Goal: Task Accomplishment & Management: Manage account settings

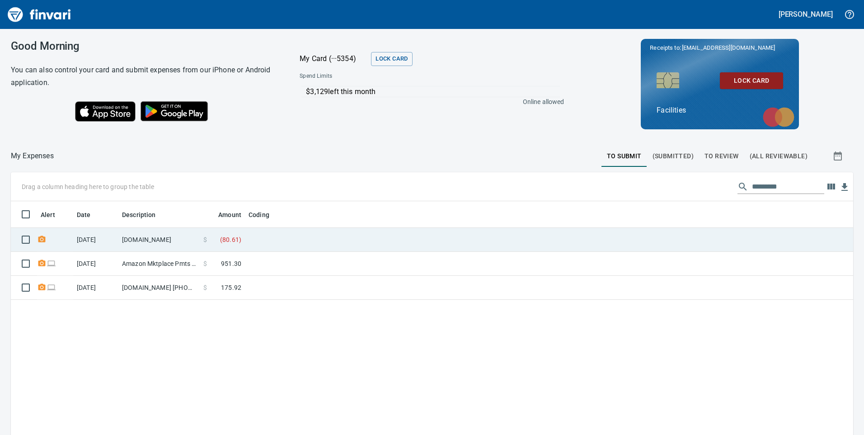
scroll to position [328, 828]
click at [293, 244] on td at bounding box center [358, 240] width 226 height 24
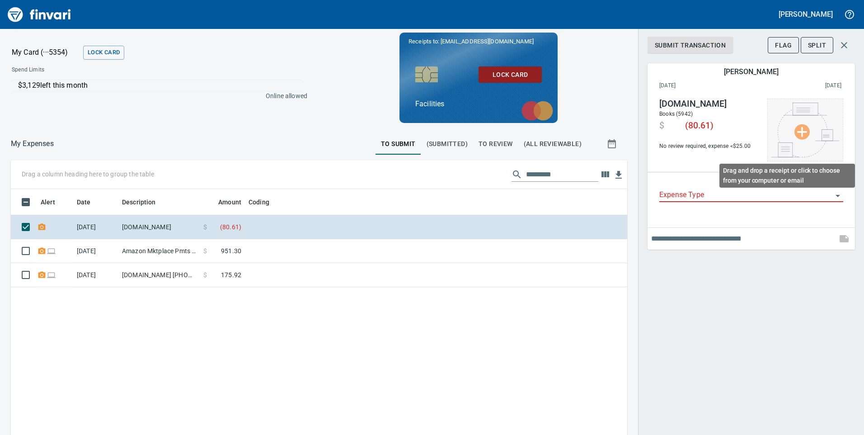
scroll to position [328, 603]
click at [805, 133] on img at bounding box center [805, 130] width 68 height 55
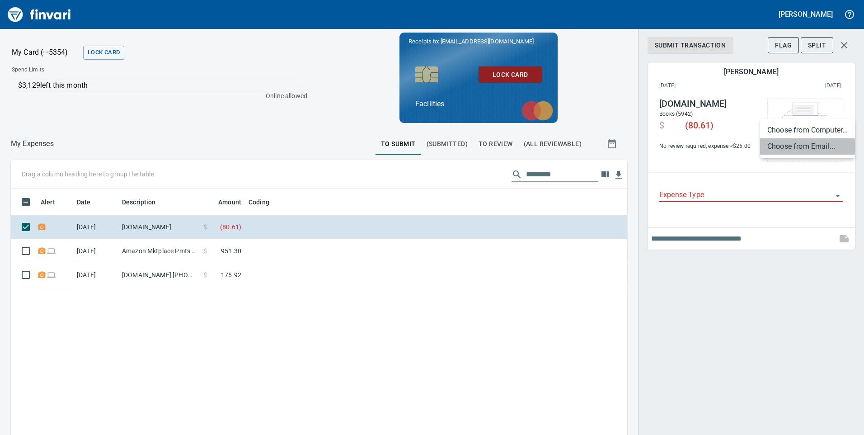
click at [789, 147] on li "Choose from Email..." at bounding box center [807, 146] width 95 height 16
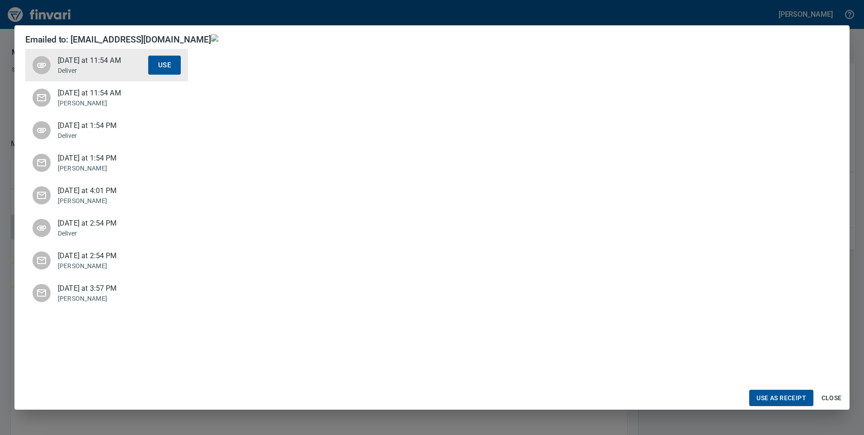
click at [92, 97] on span "[DATE] at 11:54 AM" at bounding box center [103, 93] width 90 height 11
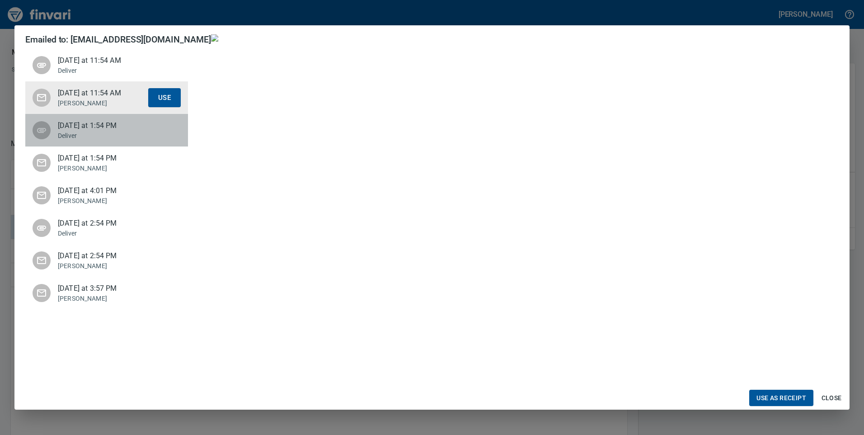
click at [92, 131] on span "[DATE] at 1:54 PM" at bounding box center [103, 125] width 90 height 11
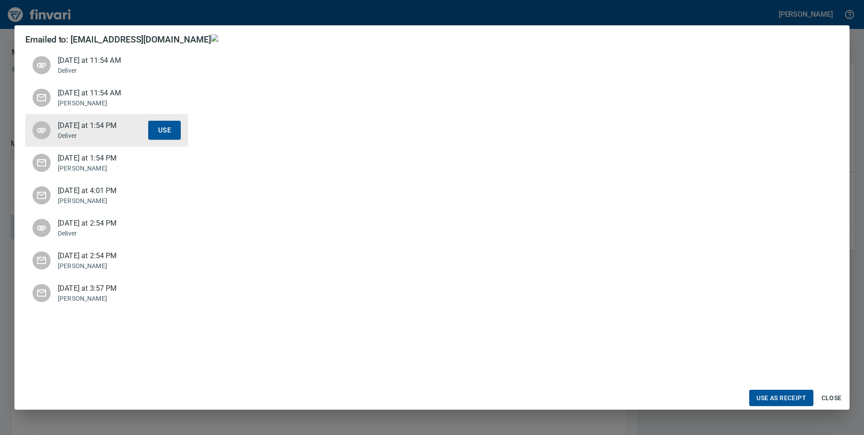
click at [97, 164] on span "[DATE] at 1:54 PM" at bounding box center [103, 158] width 90 height 11
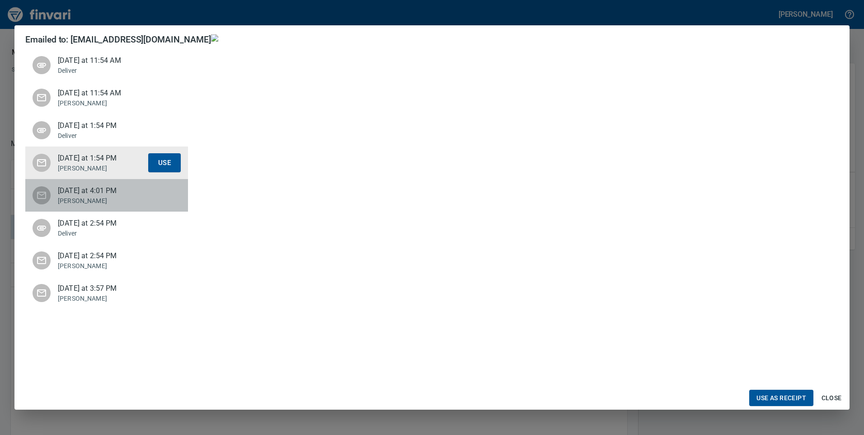
click at [98, 206] on div "[DATE] at 4:01 PM [PERSON_NAME] Use" at bounding box center [106, 195] width 163 height 33
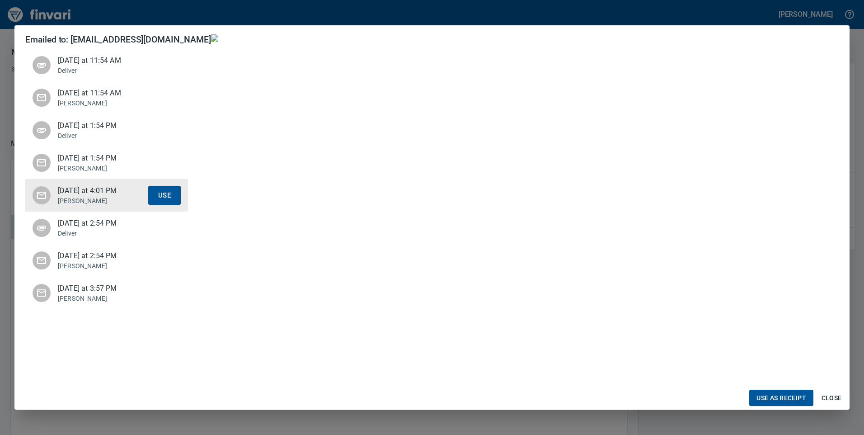
click at [91, 229] on span "[DATE] at 2:54 PM" at bounding box center [103, 223] width 90 height 11
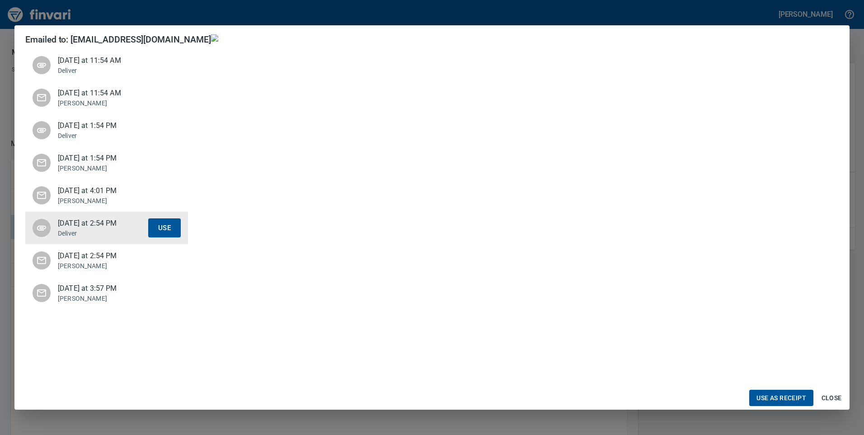
click at [94, 261] on span "[DATE] at 2:54 PM" at bounding box center [103, 255] width 90 height 11
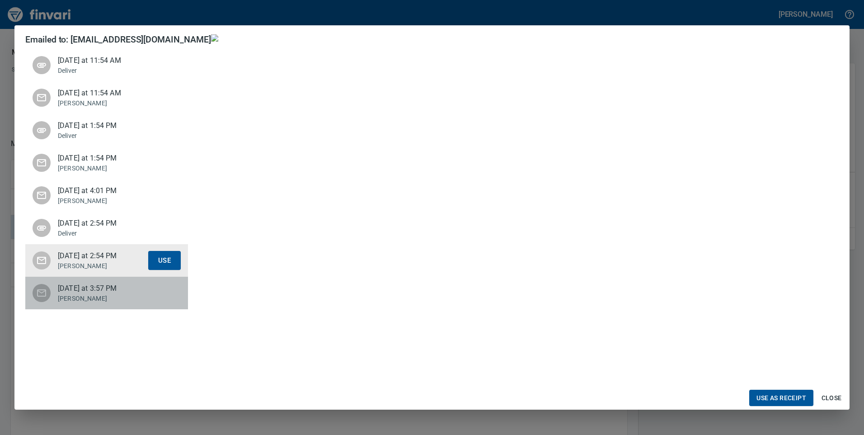
click at [89, 294] on span "[DATE] at 3:57 PM" at bounding box center [103, 288] width 90 height 11
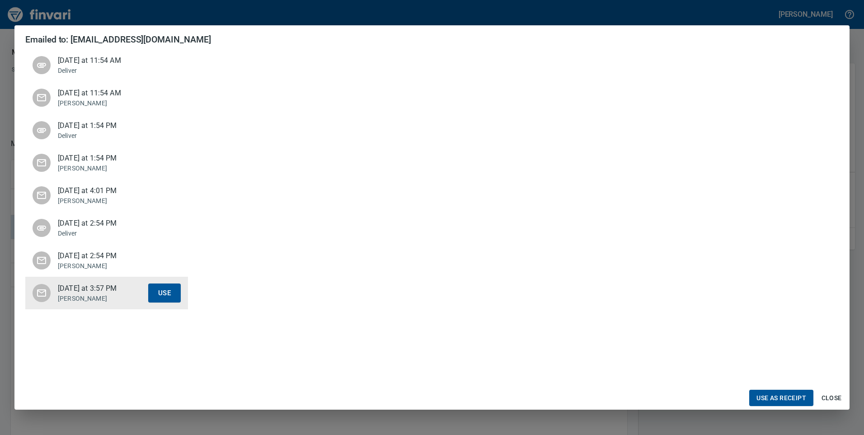
scroll to position [678, 0]
click at [797, 398] on span "Use as Receipt" at bounding box center [781, 397] width 50 height 11
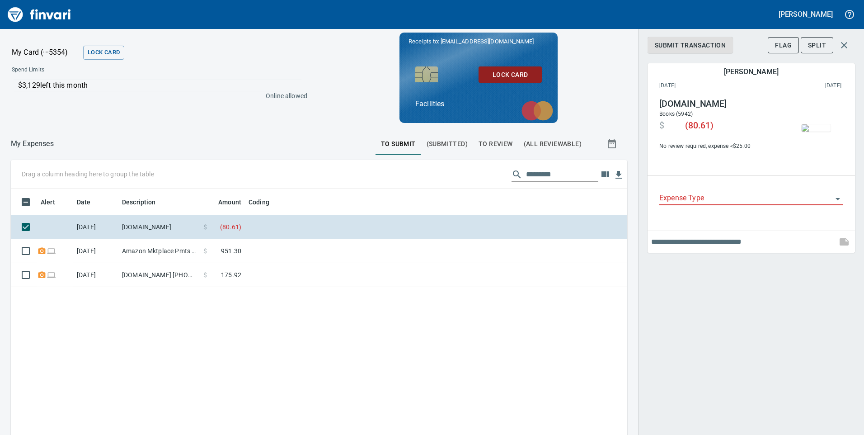
scroll to position [328, 603]
click at [687, 199] on input "Expense Type" at bounding box center [745, 198] width 173 height 13
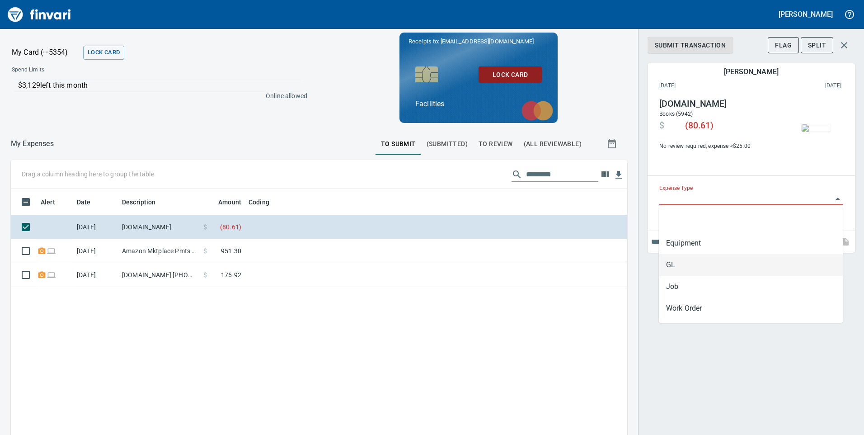
click at [681, 267] on li "GL" at bounding box center [751, 265] width 184 height 22
type input "**"
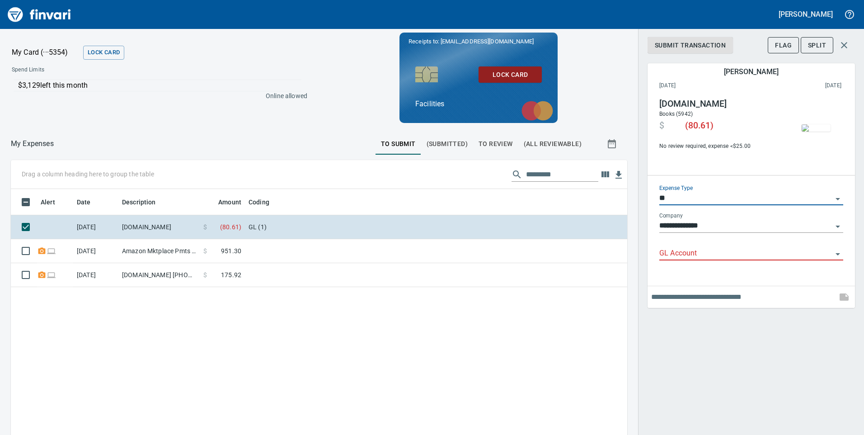
click at [681, 250] on input "GL Account" at bounding box center [745, 253] width 173 height 13
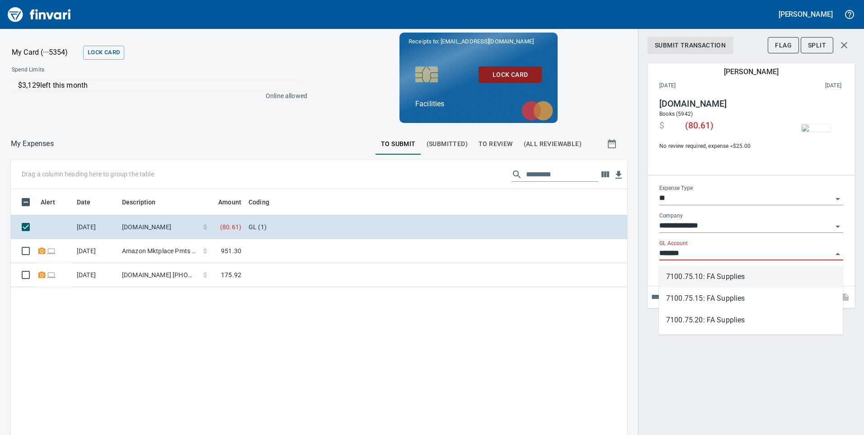
click at [703, 281] on li "7100.75.10: FA Supplies" at bounding box center [751, 277] width 184 height 22
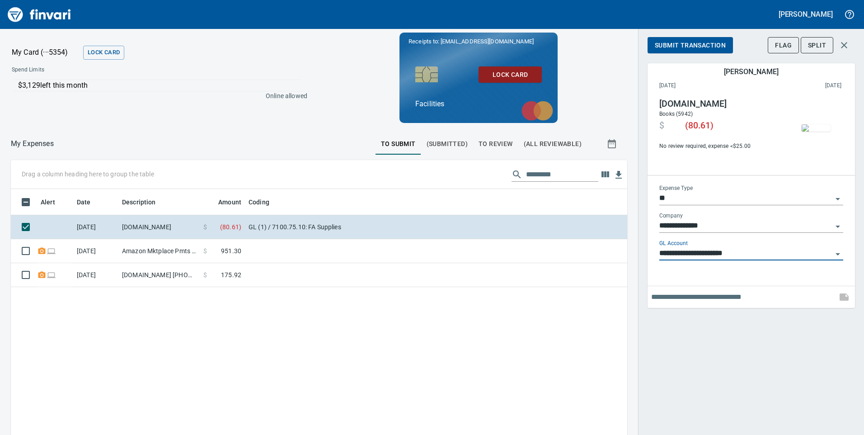
type input "**********"
click at [685, 47] on span "Submit Transaction" at bounding box center [690, 45] width 71 height 11
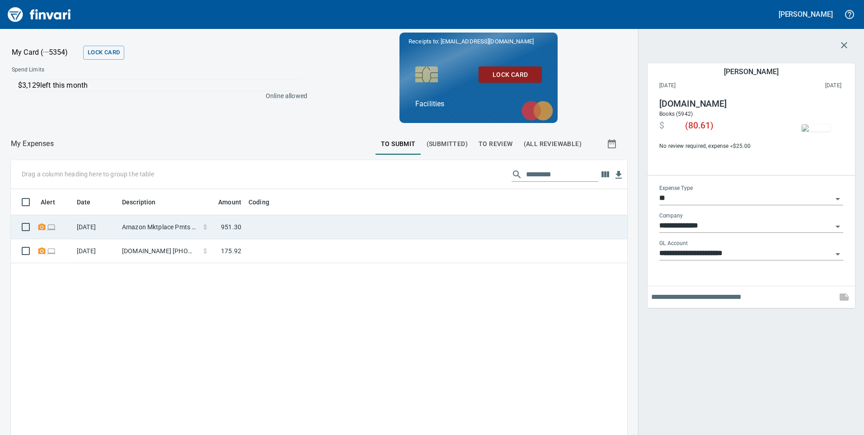
click at [358, 225] on td at bounding box center [358, 227] width 226 height 24
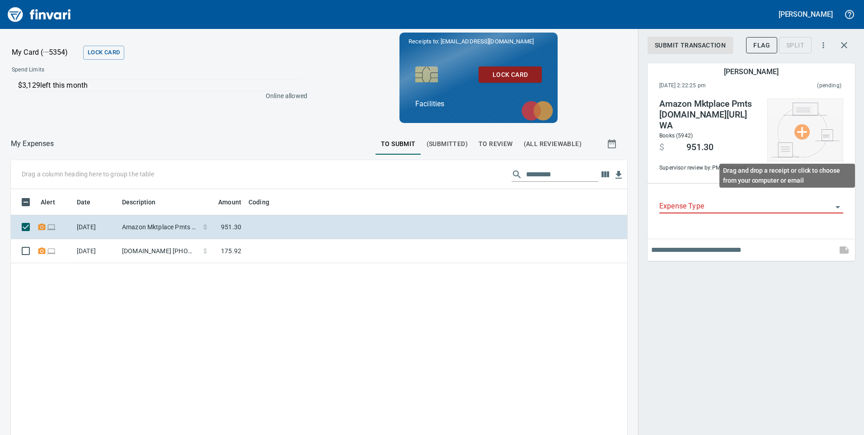
click at [809, 127] on img at bounding box center [805, 130] width 68 height 55
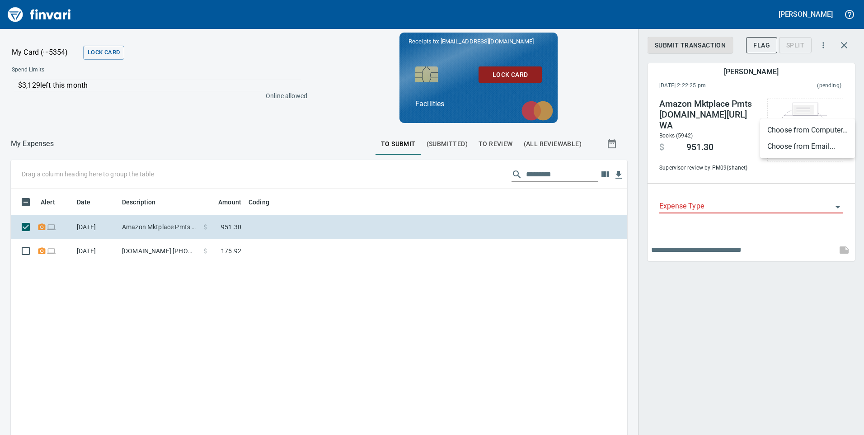
click at [793, 150] on li "Choose from Email..." at bounding box center [807, 146] width 95 height 16
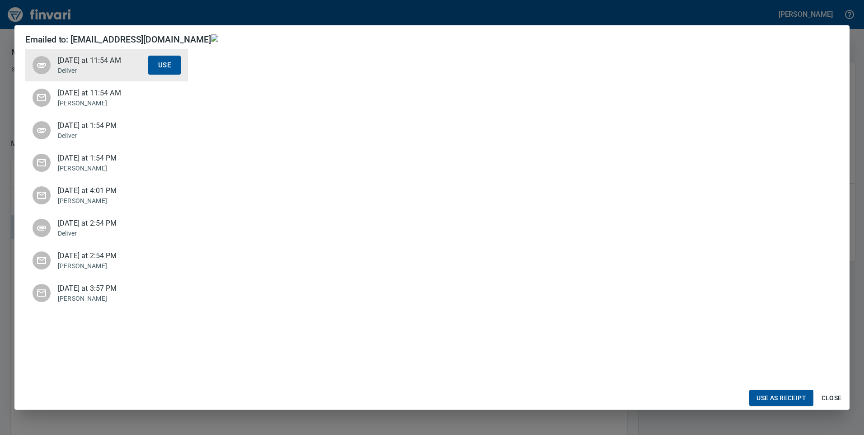
click at [82, 196] on span "[DATE] at 4:01 PM" at bounding box center [103, 190] width 90 height 11
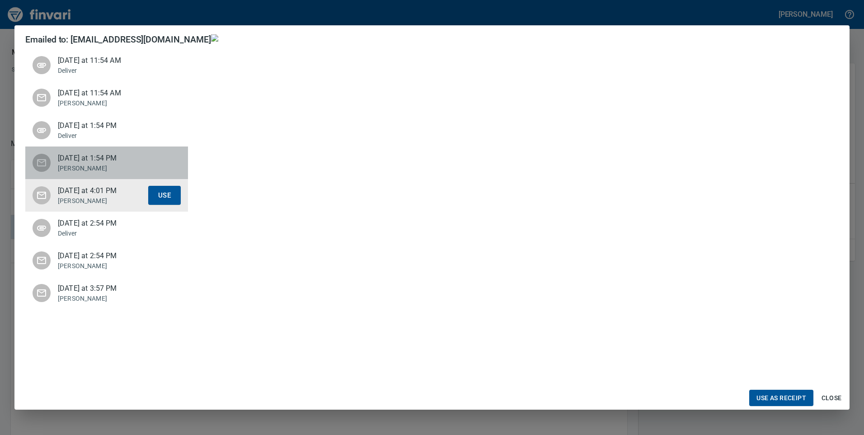
click at [75, 164] on span "[DATE] at 1:54 PM" at bounding box center [103, 158] width 90 height 11
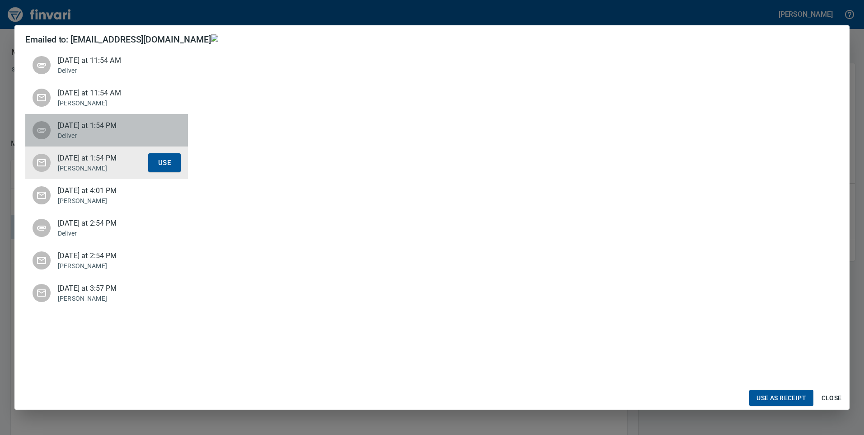
click at [95, 131] on span "[DATE] at 1:54 PM" at bounding box center [103, 125] width 90 height 11
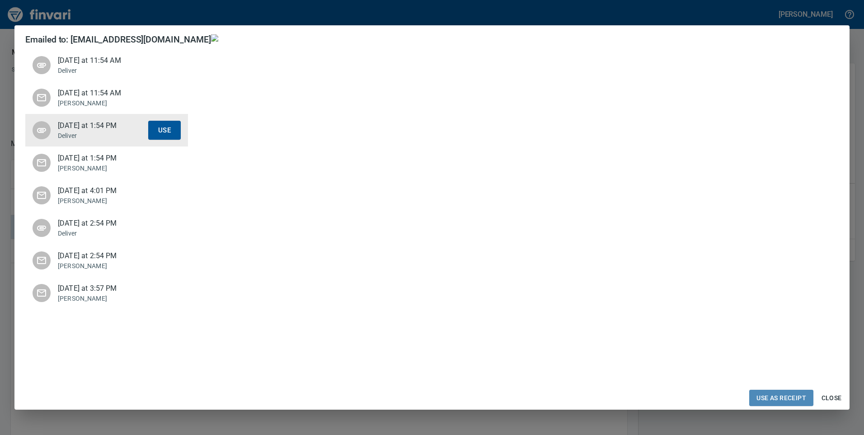
click at [771, 399] on span "Use as Receipt" at bounding box center [781, 397] width 50 height 11
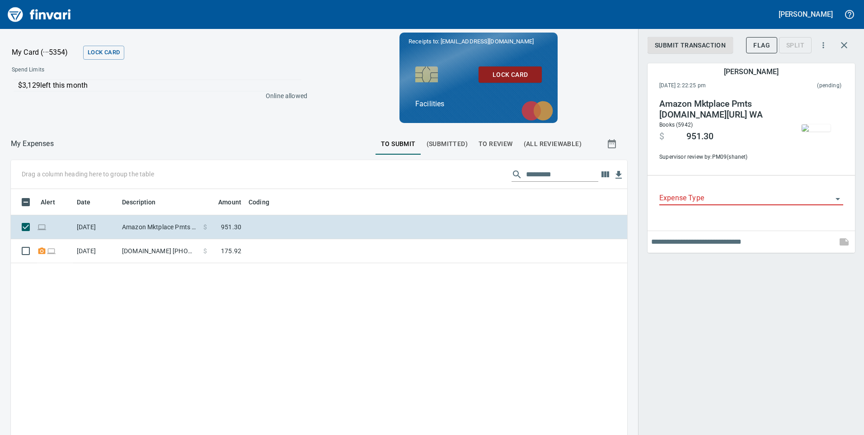
click at [691, 196] on input "Expense Type" at bounding box center [745, 198] width 173 height 13
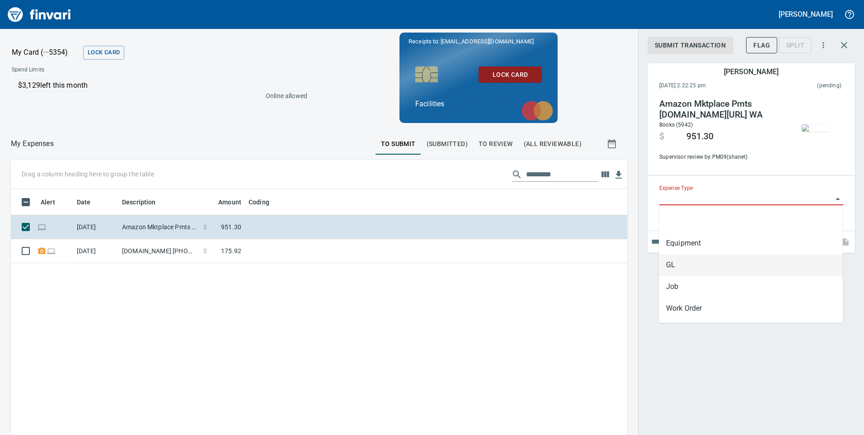
click at [676, 264] on li "GL" at bounding box center [751, 265] width 184 height 22
type input "**"
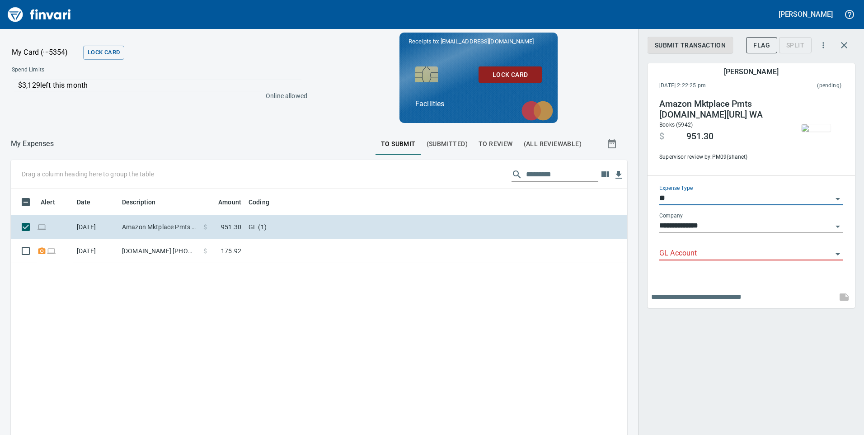
click at [673, 245] on div "GL Account" at bounding box center [751, 250] width 184 height 20
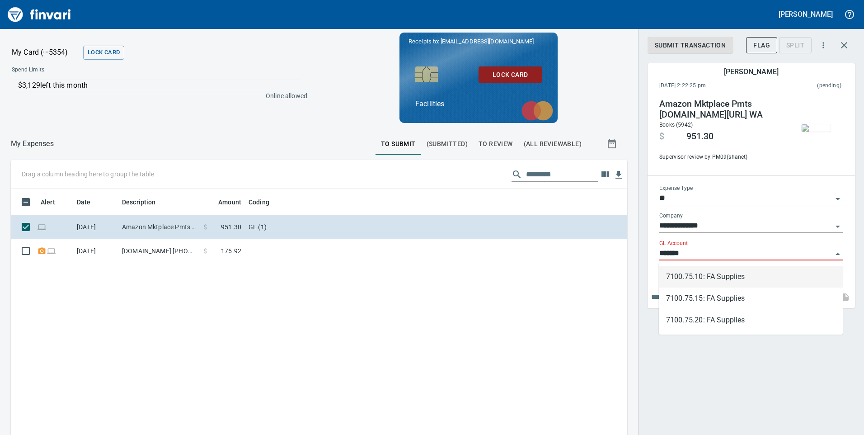
click at [701, 277] on li "7100.75.10: FA Supplies" at bounding box center [751, 277] width 184 height 22
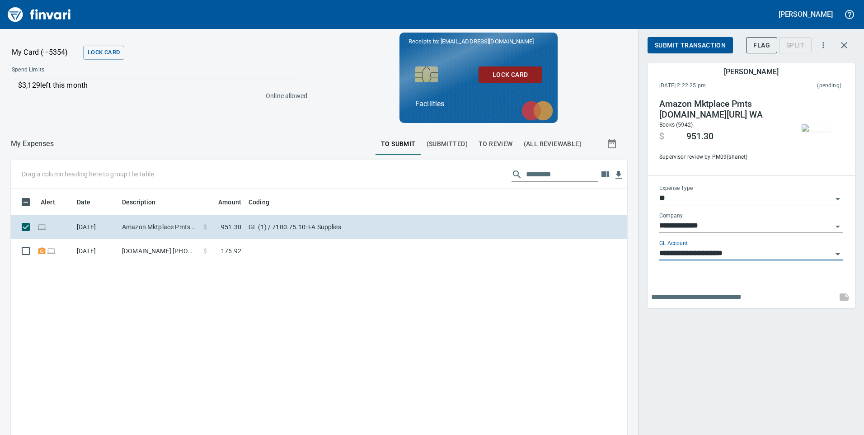
type input "**********"
click at [709, 44] on span "Submit Transaction" at bounding box center [690, 45] width 71 height 11
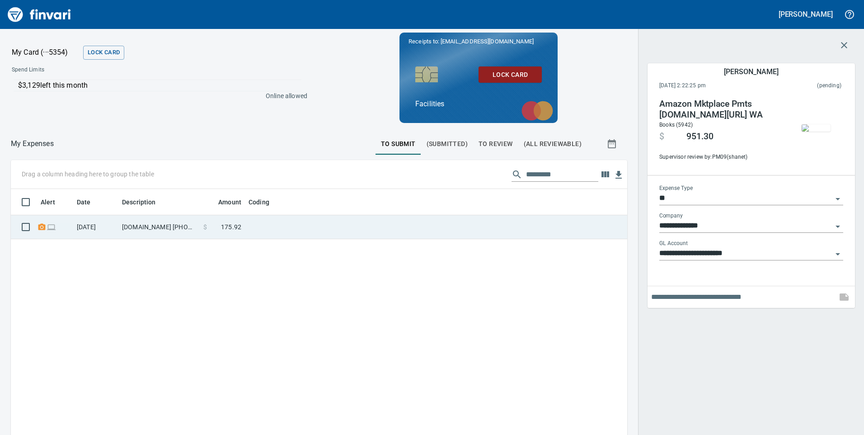
click at [364, 229] on td at bounding box center [358, 227] width 226 height 24
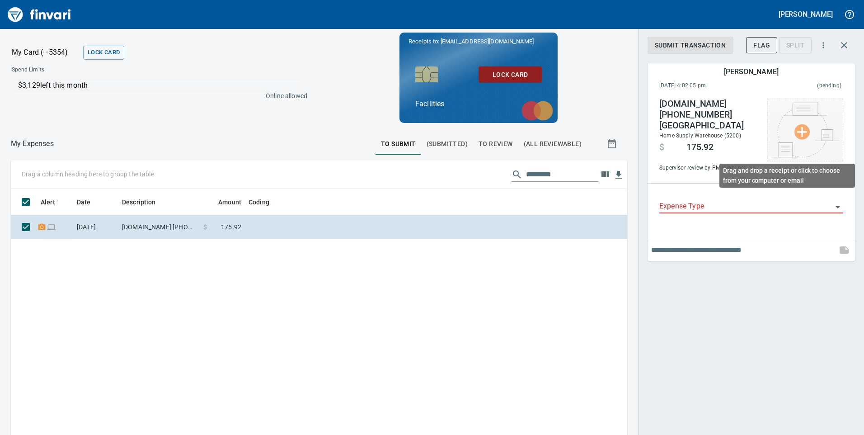
scroll to position [328, 603]
click at [800, 132] on img at bounding box center [805, 130] width 68 height 55
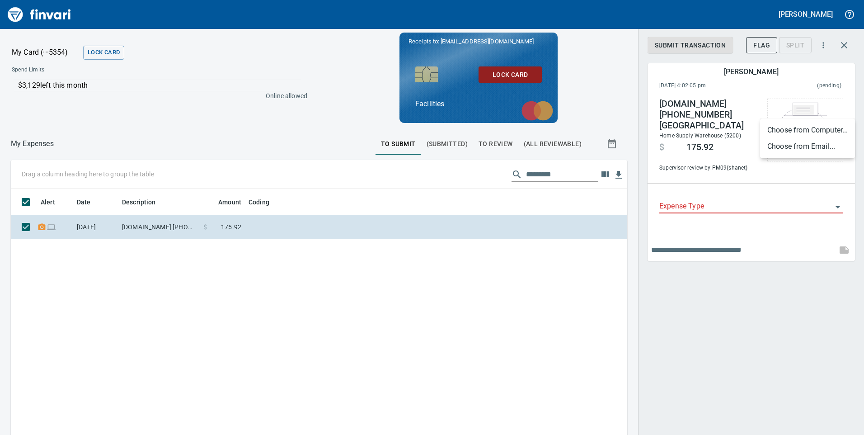
click at [788, 151] on li "Choose from Email..." at bounding box center [807, 146] width 95 height 16
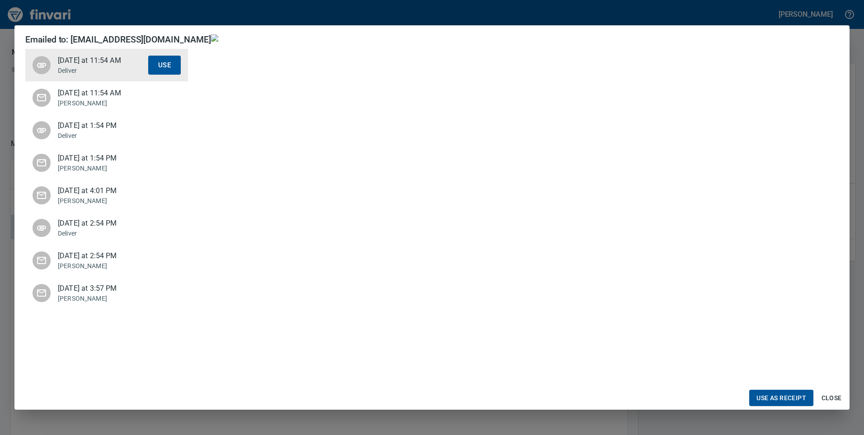
click at [96, 205] on p "[PERSON_NAME]" at bounding box center [103, 200] width 90 height 9
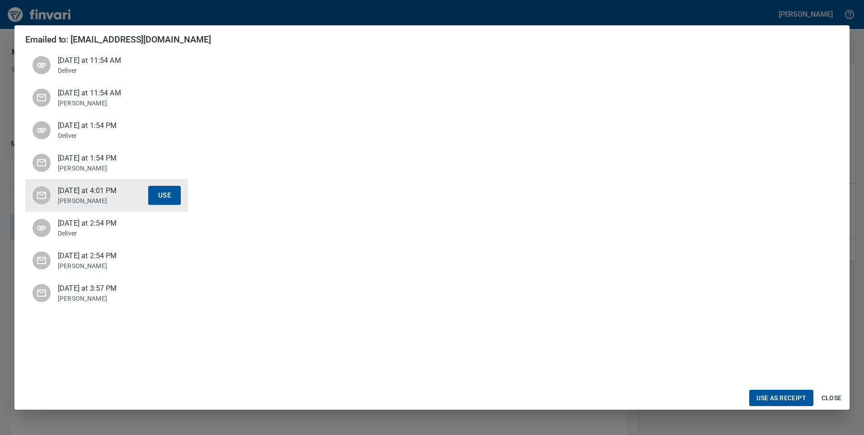
scroll to position [226, 0]
click at [791, 400] on span "Use as Receipt" at bounding box center [781, 397] width 50 height 11
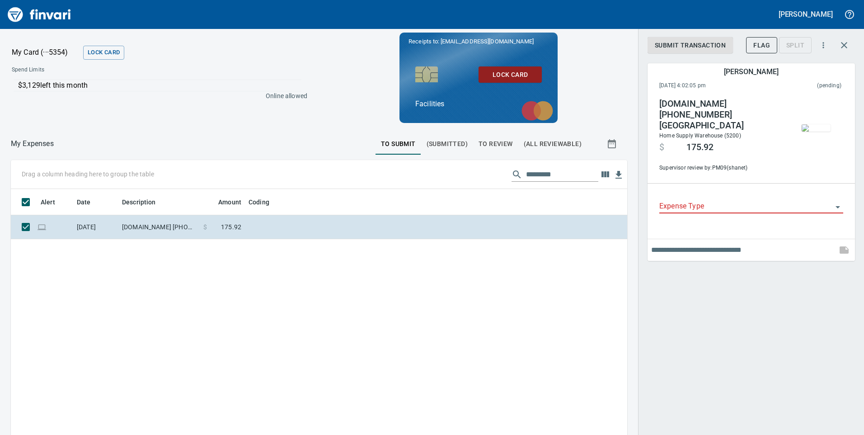
scroll to position [328, 603]
click at [716, 203] on input "Expense Type" at bounding box center [745, 206] width 173 height 13
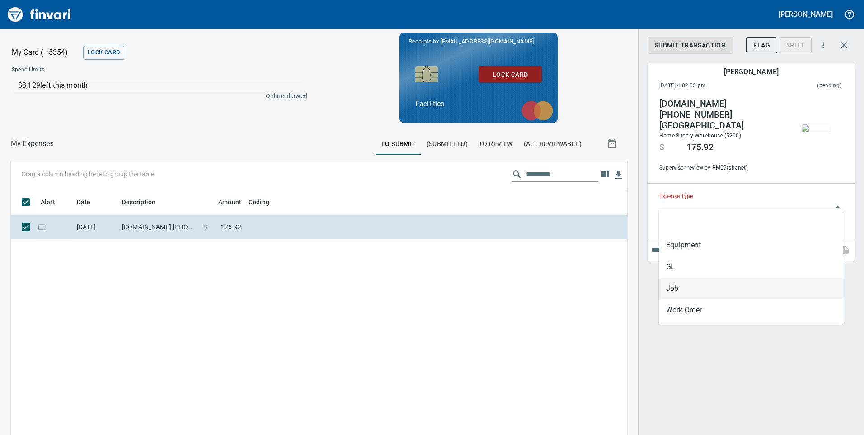
click at [669, 290] on li "Job" at bounding box center [751, 288] width 184 height 22
type input "***"
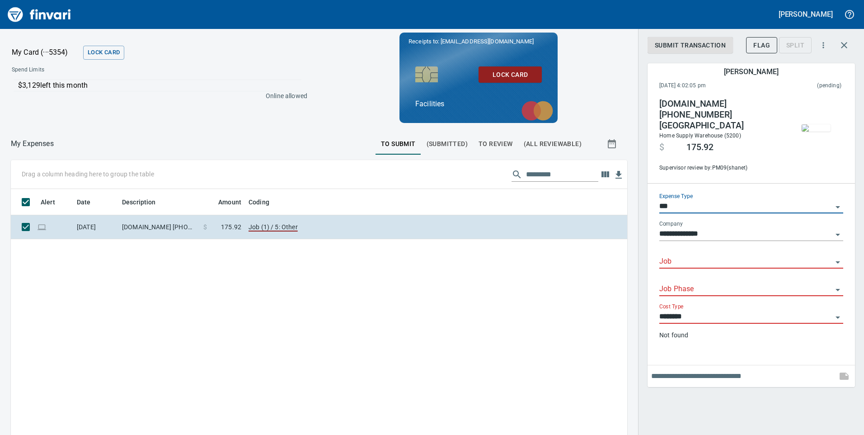
click at [668, 258] on input "Job" at bounding box center [745, 261] width 173 height 13
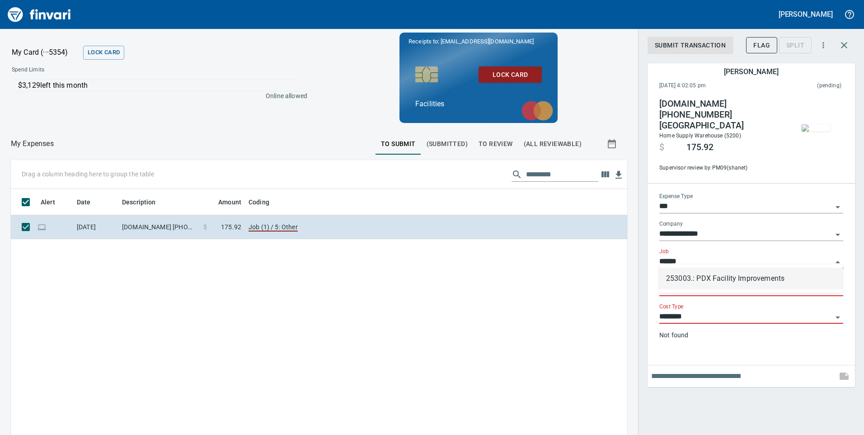
click at [725, 273] on li "253003.: PDX Facility Improvements" at bounding box center [751, 278] width 184 height 22
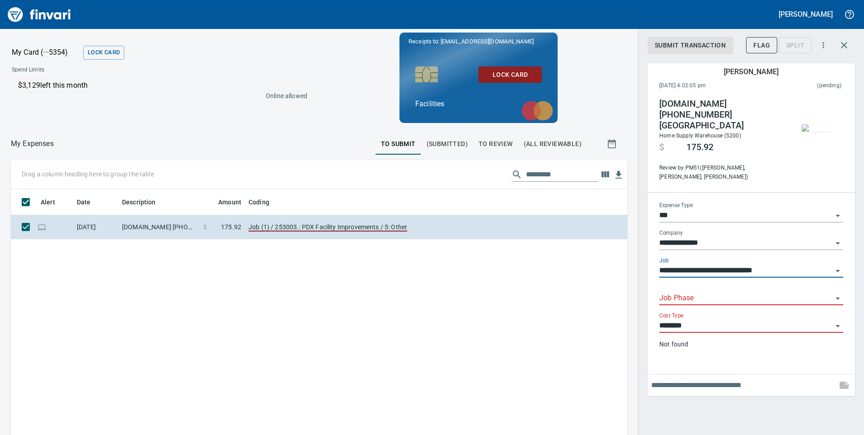
type input "**********"
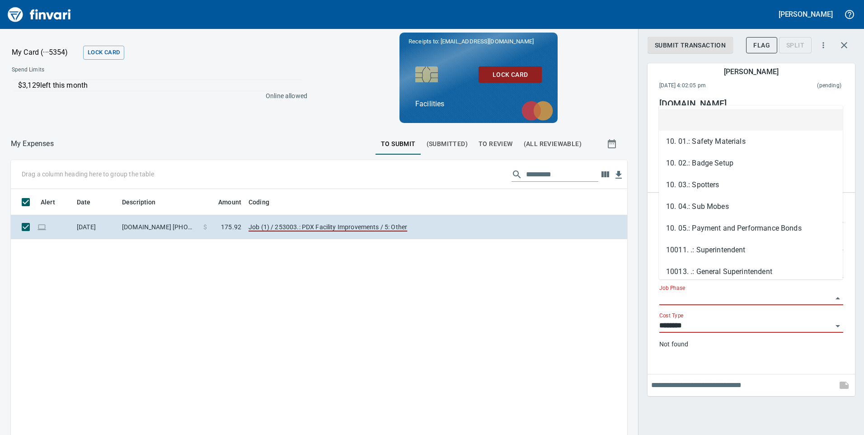
click at [686, 292] on input "Job Phase" at bounding box center [745, 298] width 173 height 13
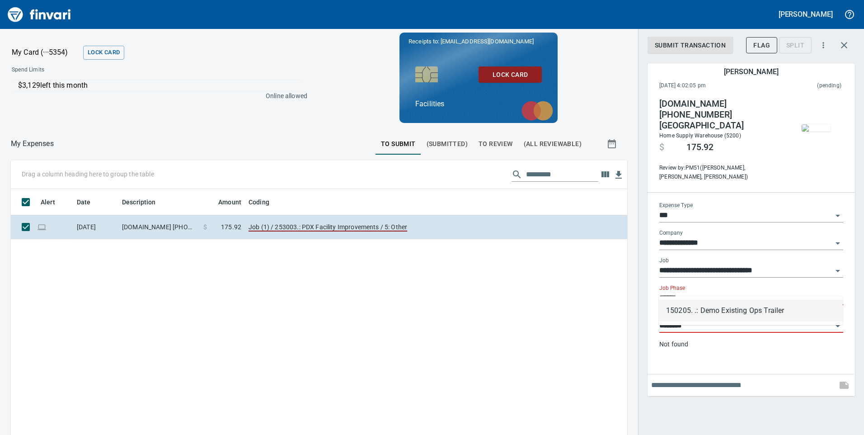
click at [734, 304] on li "150205. .: Demo Existing Ops Trailer" at bounding box center [751, 310] width 184 height 22
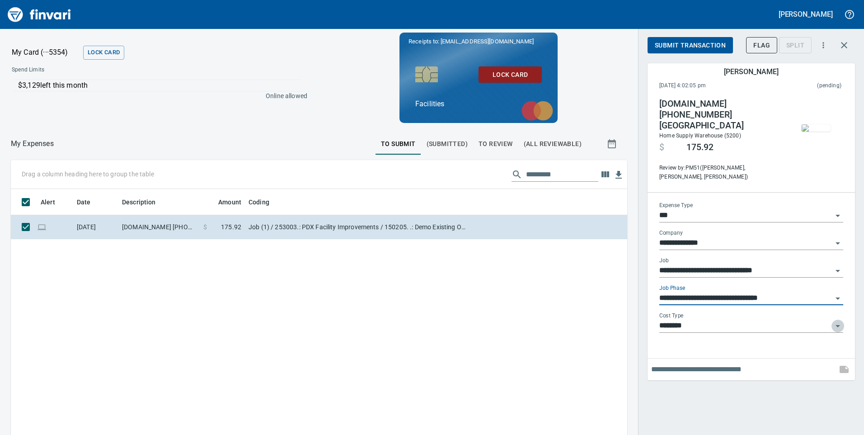
click at [835, 320] on icon "Open" at bounding box center [837, 325] width 11 height 11
type input "**********"
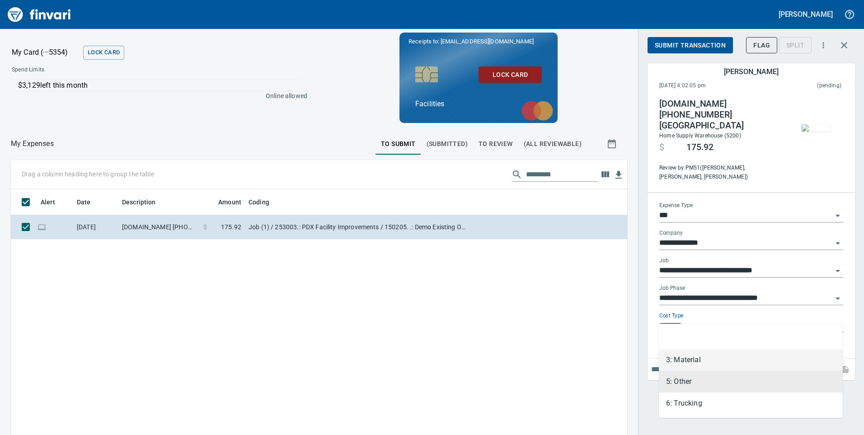
click at [685, 364] on li "3: Material" at bounding box center [751, 360] width 184 height 22
type input "**********"
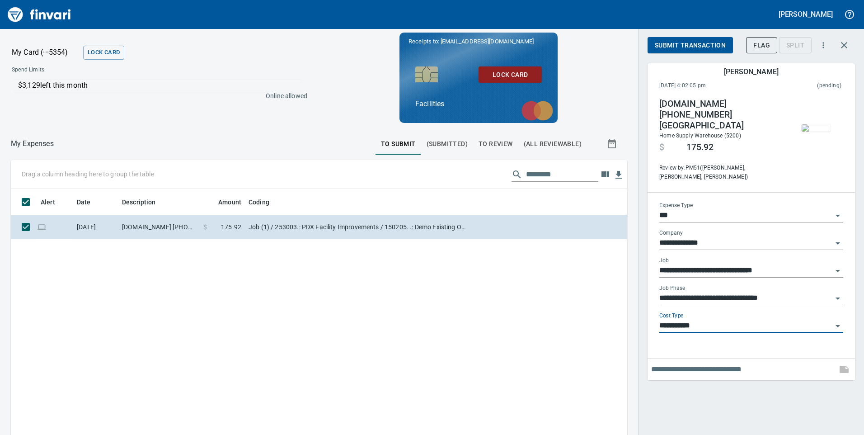
click at [688, 48] on span "Submit Transaction" at bounding box center [690, 45] width 71 height 11
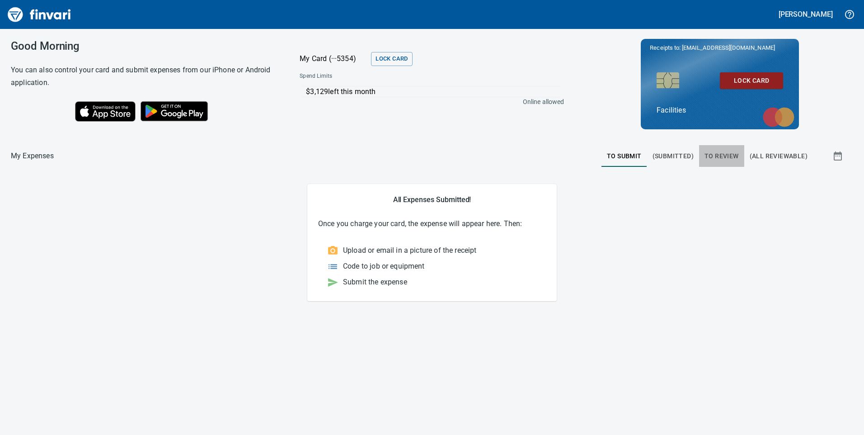
click at [727, 150] on button "To Review" at bounding box center [721, 156] width 45 height 22
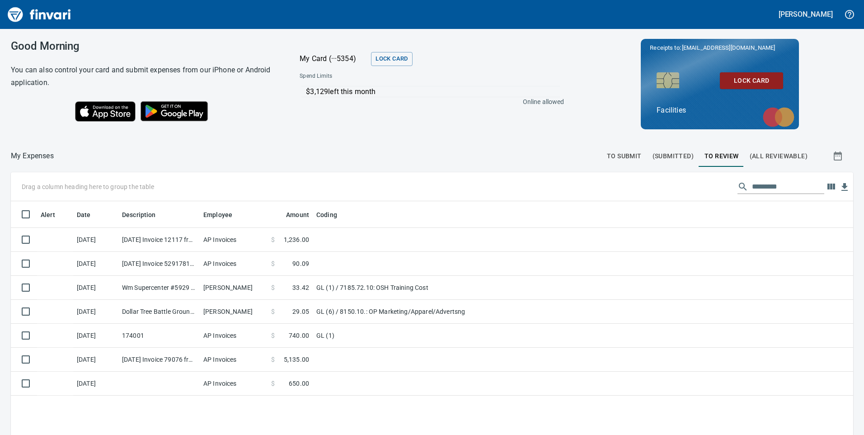
scroll to position [328, 828]
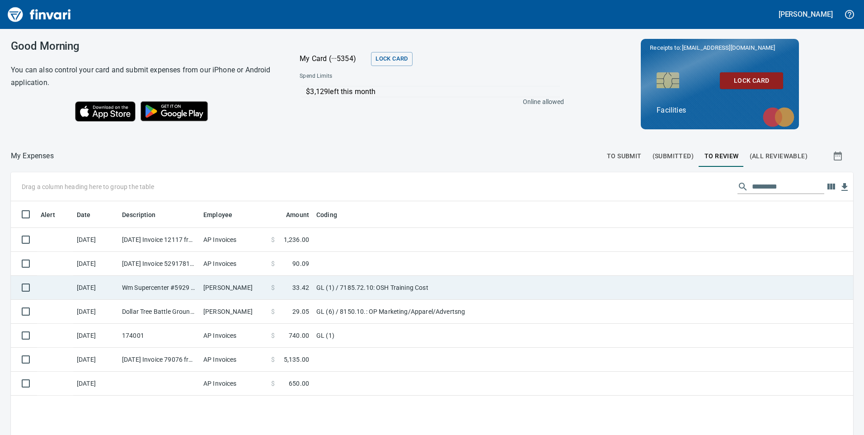
click at [513, 286] on td "GL (1) / 7185.72.10: OSH Training Cost" at bounding box center [426, 288] width 226 height 24
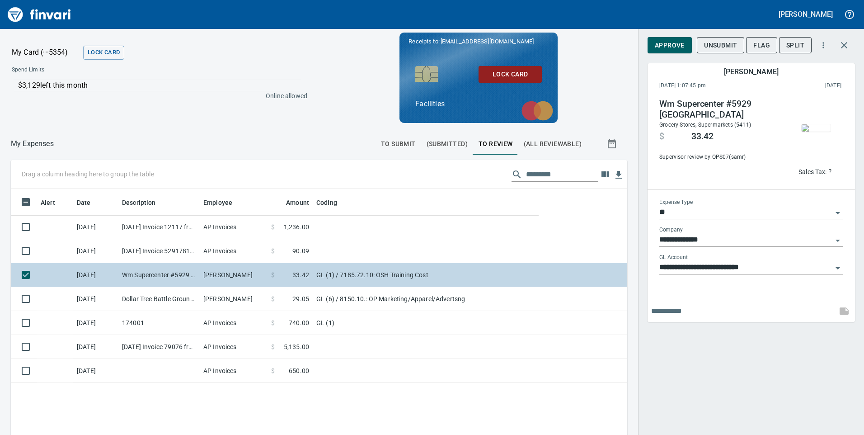
scroll to position [328, 603]
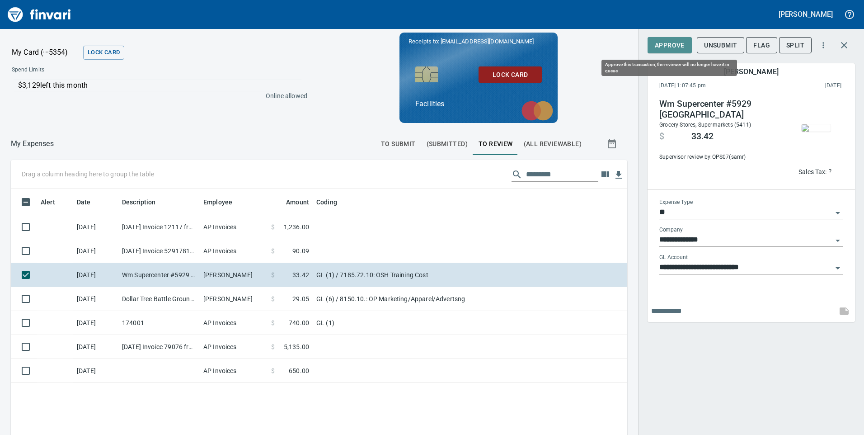
click at [674, 40] on span "Approve" at bounding box center [670, 45] width 30 height 11
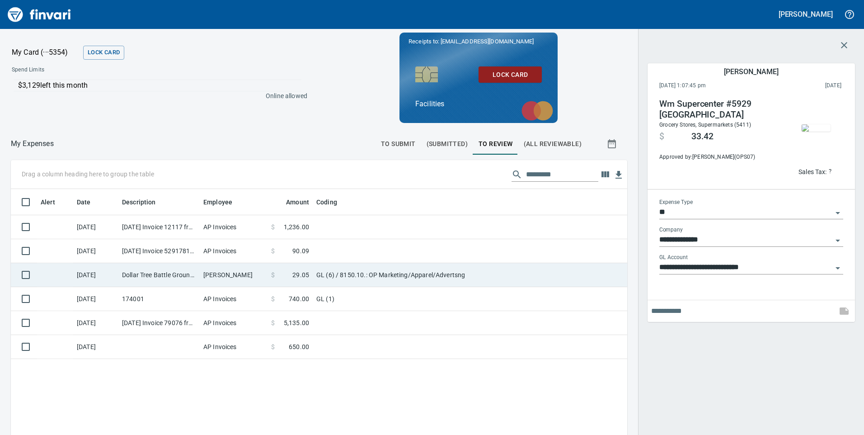
click at [500, 278] on td "GL (6) / 8150.10.: OP Marketing/Apparel/Advertsng" at bounding box center [426, 275] width 226 height 24
type input "**********"
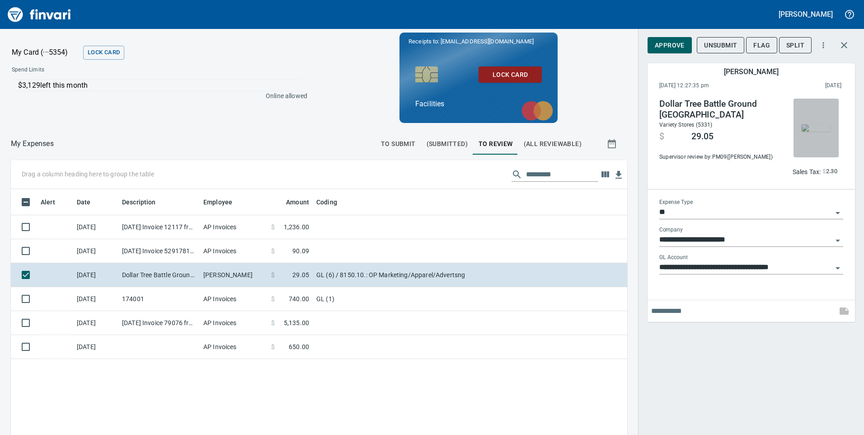
click at [815, 131] on img "button" at bounding box center [815, 127] width 29 height 7
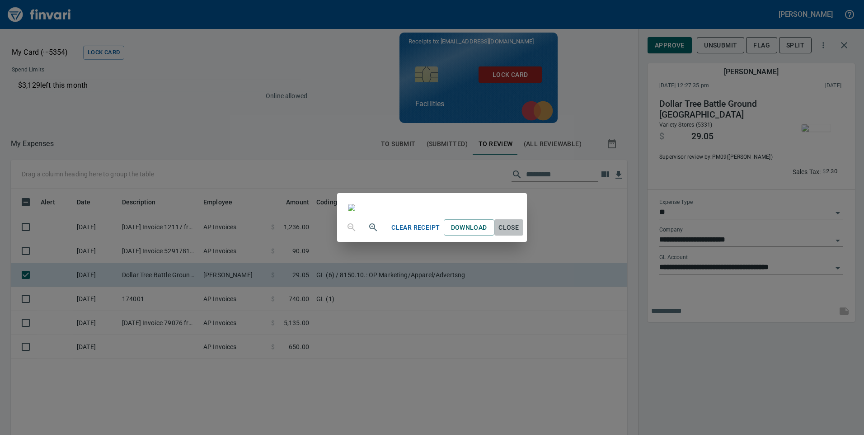
click at [519, 233] on span "Close" at bounding box center [509, 227] width 22 height 11
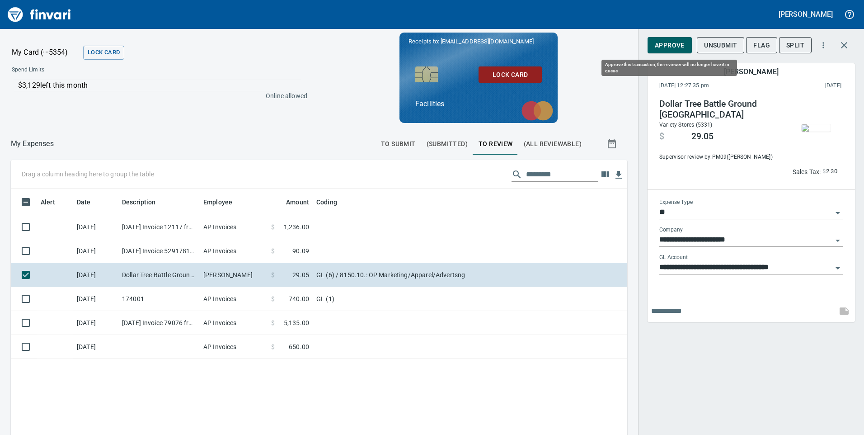
click at [668, 45] on span "Approve" at bounding box center [670, 45] width 30 height 11
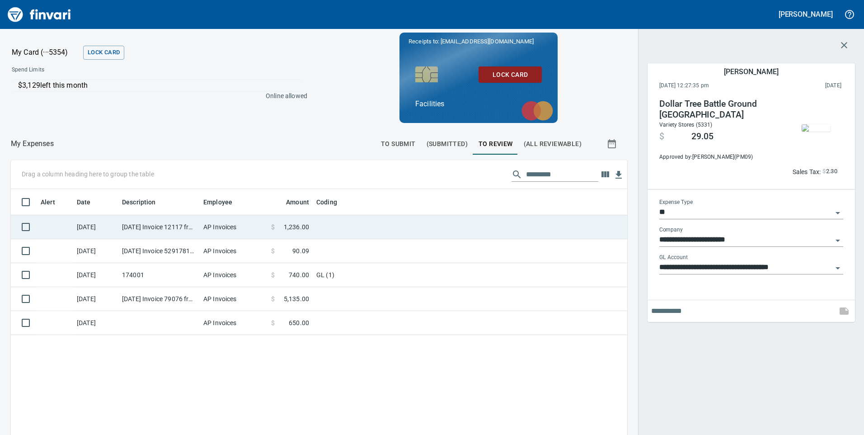
scroll to position [328, 603]
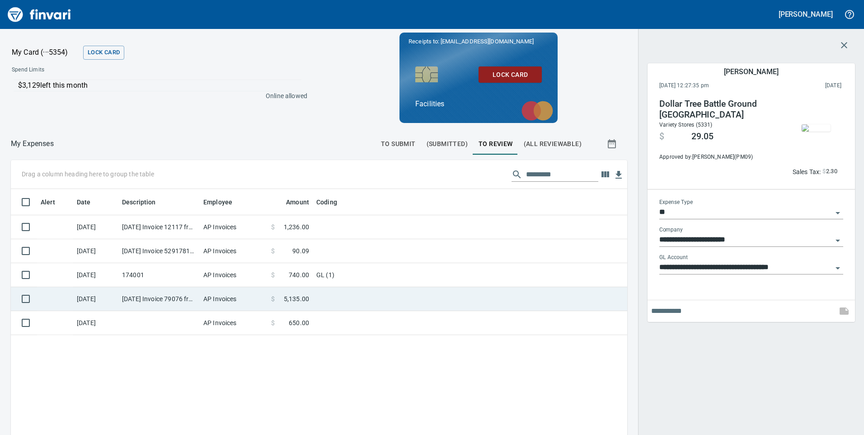
click at [309, 299] on td "$ 5,135.00" at bounding box center [289, 299] width 45 height 24
